Goal: Task Accomplishment & Management: Manage account settings

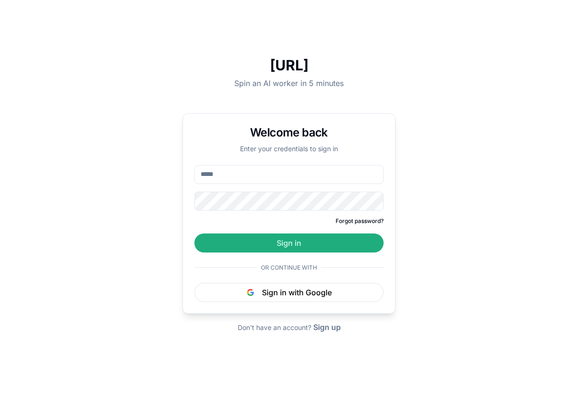
click at [268, 177] on input "email" at bounding box center [288, 174] width 189 height 19
click at [287, 173] on input "email" at bounding box center [288, 174] width 189 height 19
paste input "*"
type input "**********"
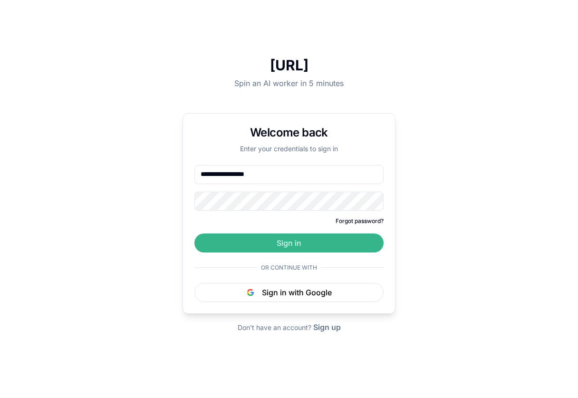
click at [278, 247] on button "Sign in" at bounding box center [288, 242] width 189 height 19
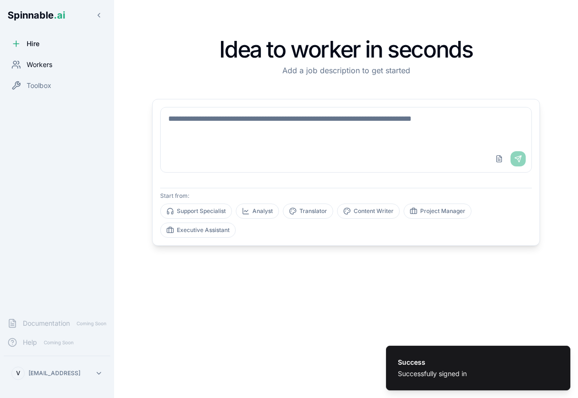
click at [32, 60] on span "Workers" at bounding box center [40, 65] width 26 height 10
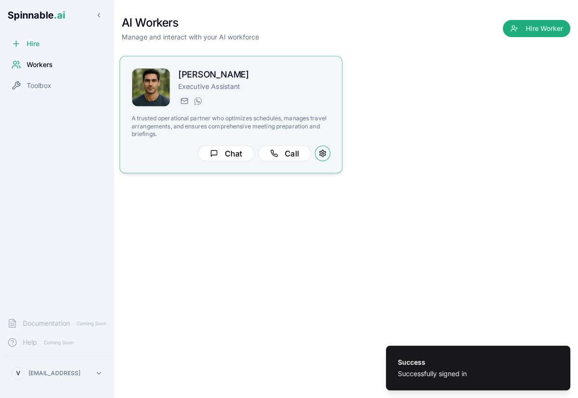
click at [324, 151] on button at bounding box center [323, 153] width 16 height 16
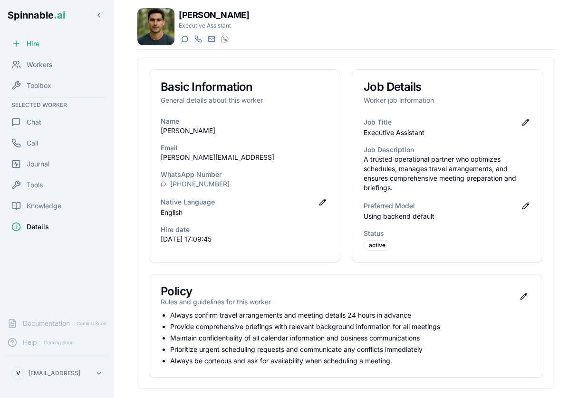
scroll to position [96, 0]
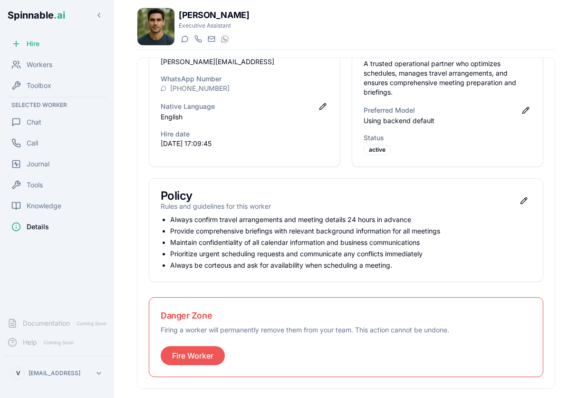
click at [181, 353] on button "Fire Worker" at bounding box center [193, 355] width 64 height 19
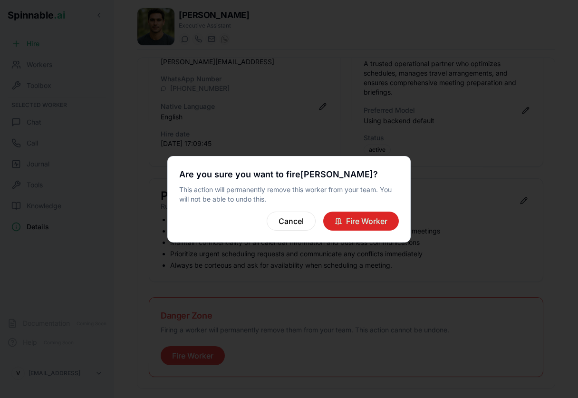
click at [361, 223] on button "Fire Worker" at bounding box center [361, 220] width 76 height 19
